Goal: Information Seeking & Learning: Learn about a topic

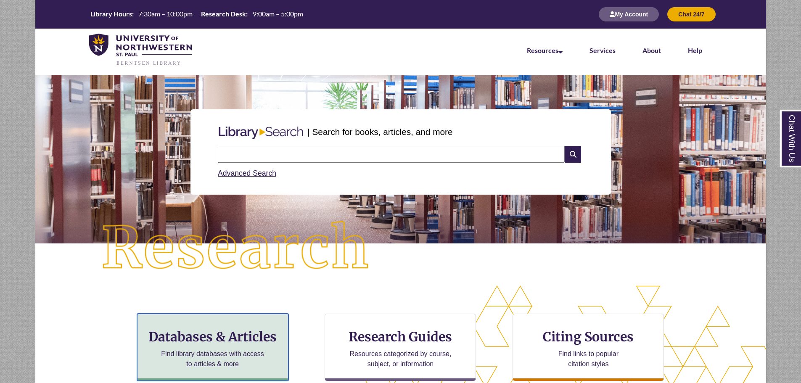
click at [217, 341] on h3 "Databases & Articles" at bounding box center [212, 337] width 137 height 16
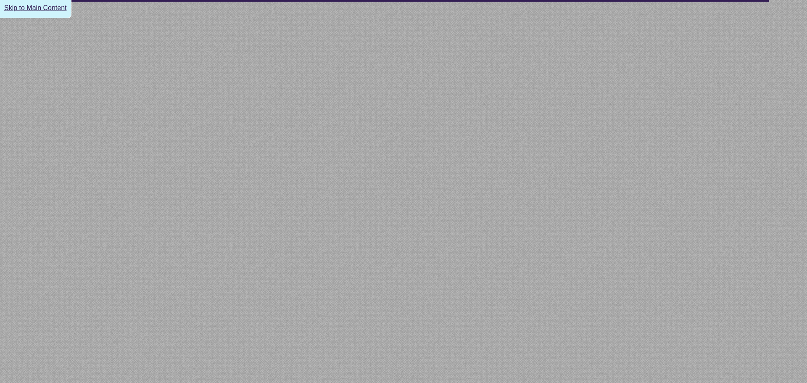
select select "Database Subject Filter"
select select "Database Types Filter"
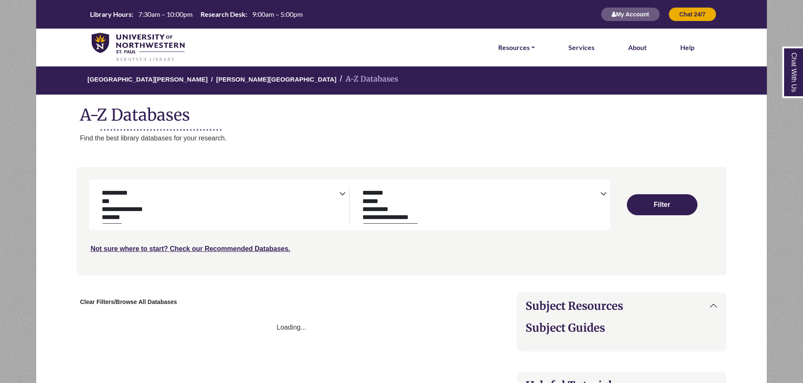
select select "Database Subject Filter"
select select "Database Types Filter"
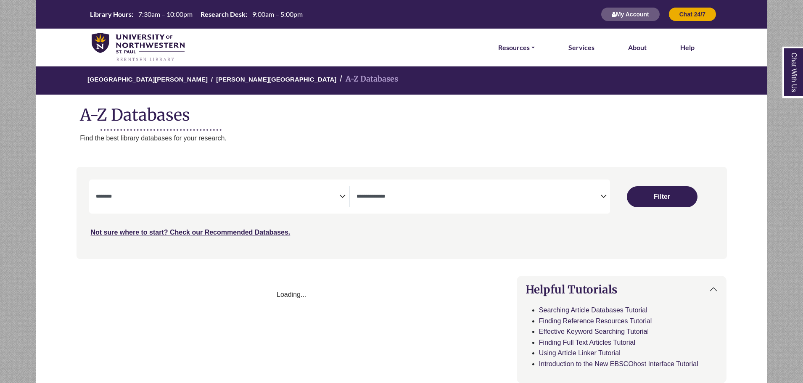
select select "Database Subject Filter"
select select "Database Types Filter"
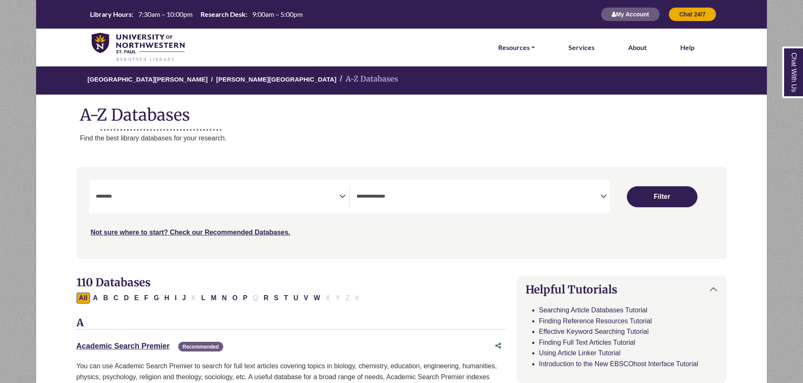
click at [343, 195] on icon "Search filters" at bounding box center [342, 195] width 6 height 13
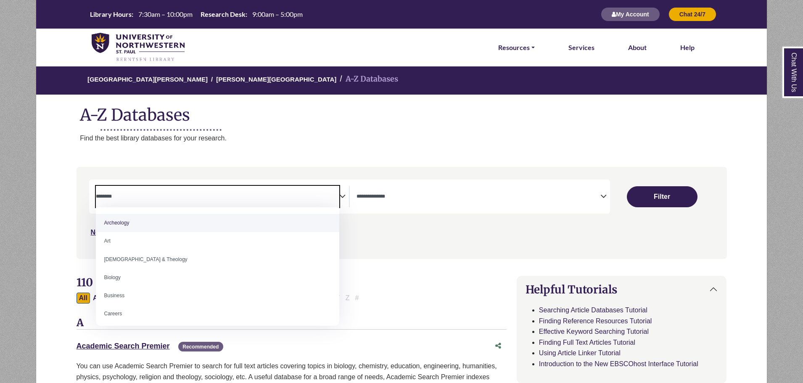
click at [259, 196] on textarea "Search" at bounding box center [218, 197] width 244 height 7
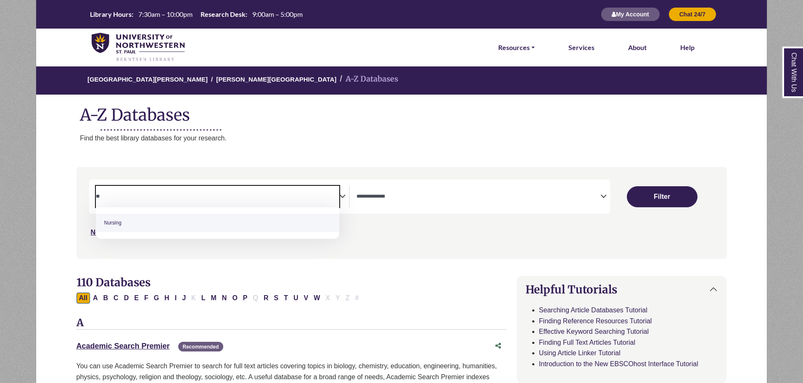
type textarea "**"
select select "*****"
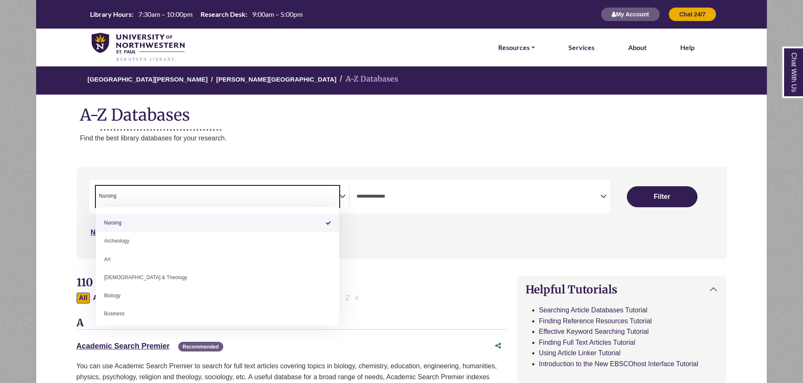
click at [226, 203] on span "× Nursing" at bounding box center [218, 196] width 244 height 21
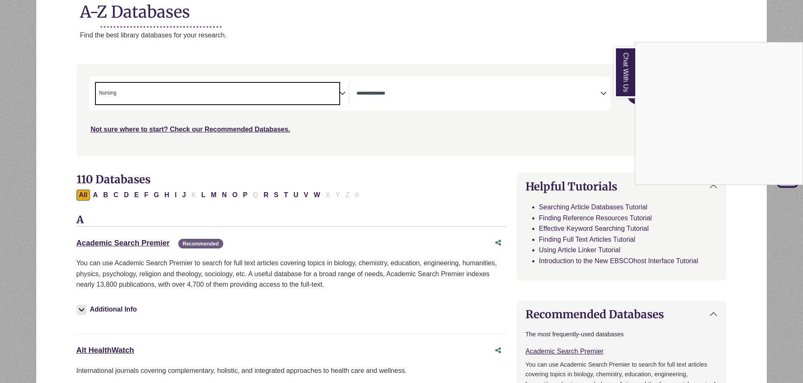
scroll to position [0, 0]
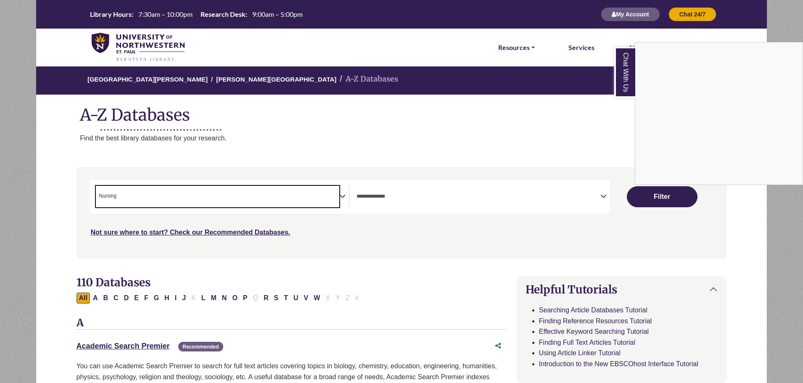
click at [654, 197] on div "Chat With Us" at bounding box center [401, 191] width 803 height 383
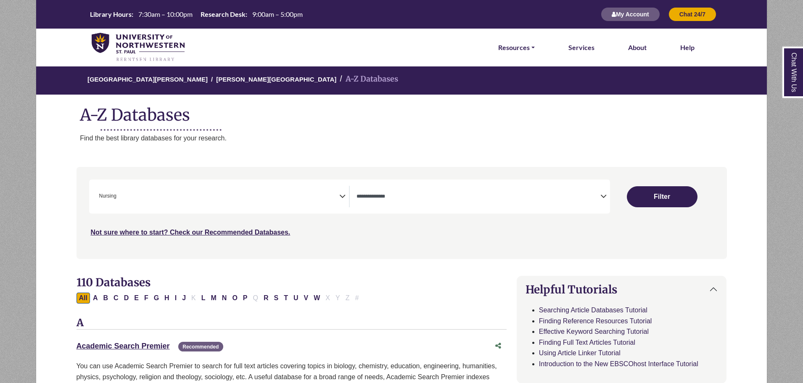
click at [601, 192] on icon "Search filters" at bounding box center [604, 195] width 6 height 13
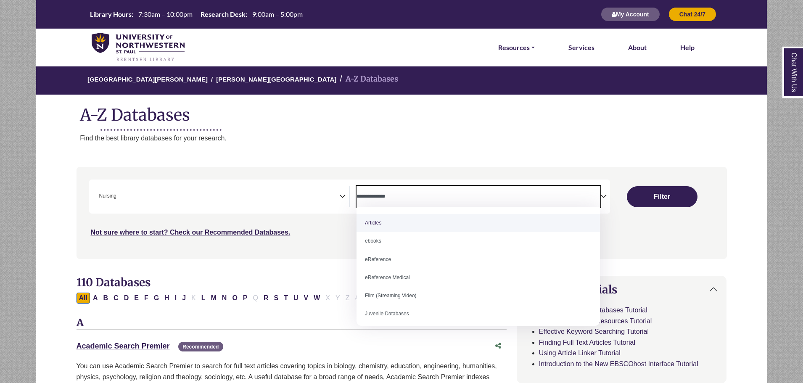
click at [418, 195] on textarea "Search" at bounding box center [479, 197] width 244 height 7
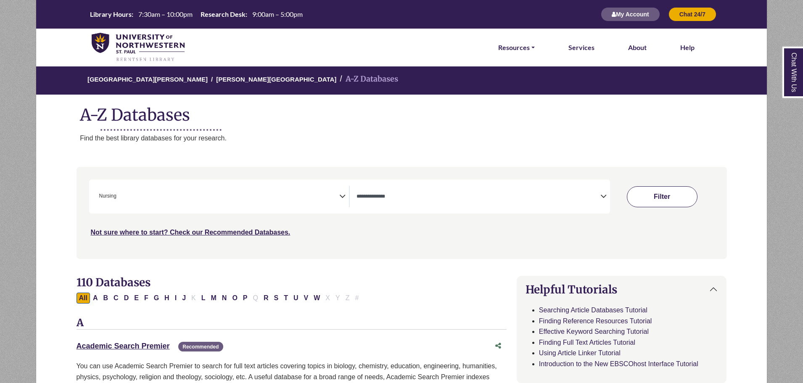
click at [665, 193] on button "Filter" at bounding box center [662, 196] width 71 height 21
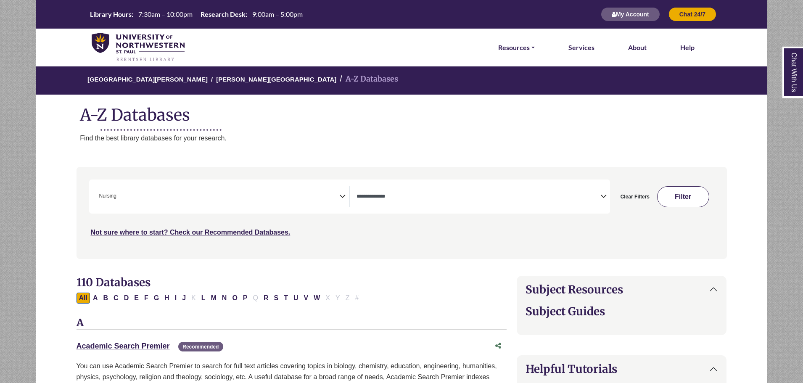
select select "Database Types Filter"
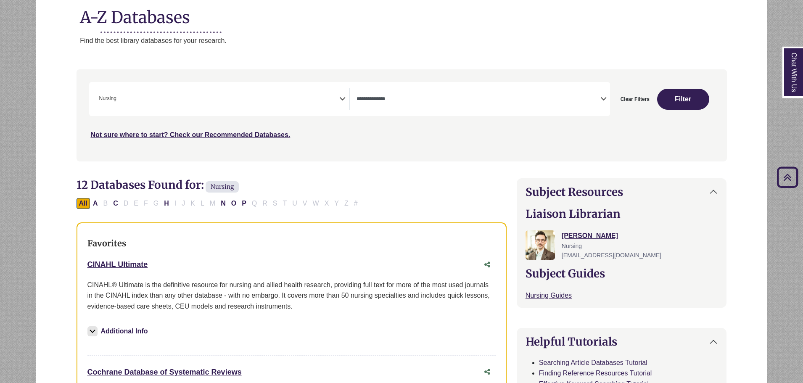
scroll to position [85, 0]
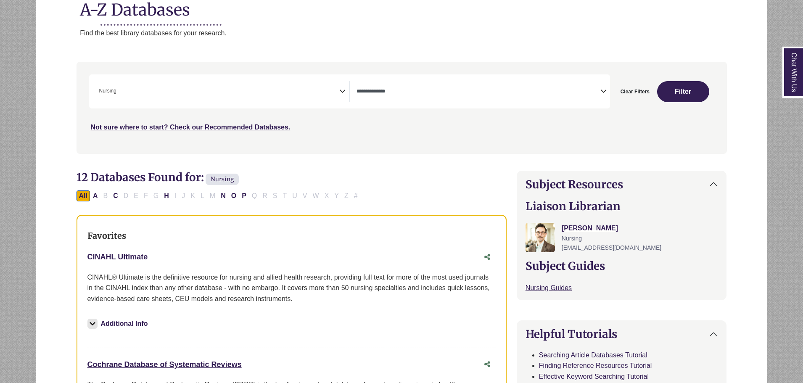
scroll to position [107, 0]
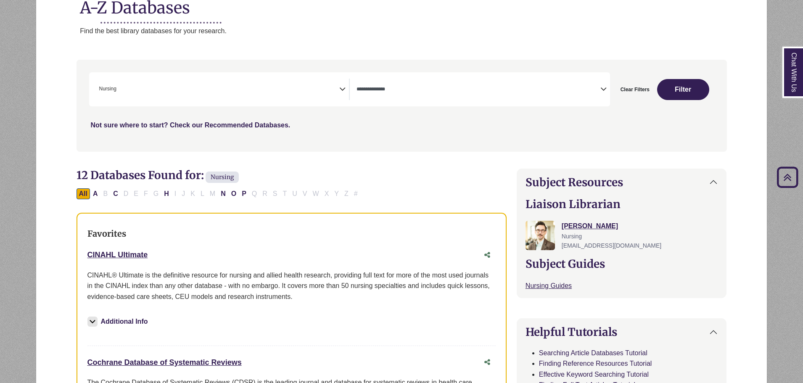
click at [226, 126] on link "Not sure where to start? Check our Recommended Databases." at bounding box center [191, 125] width 200 height 7
click at [123, 251] on link "CINAHL Ultimate This link opens in a new window" at bounding box center [117, 255] width 61 height 8
